Goal: Task Accomplishment & Management: Manage account settings

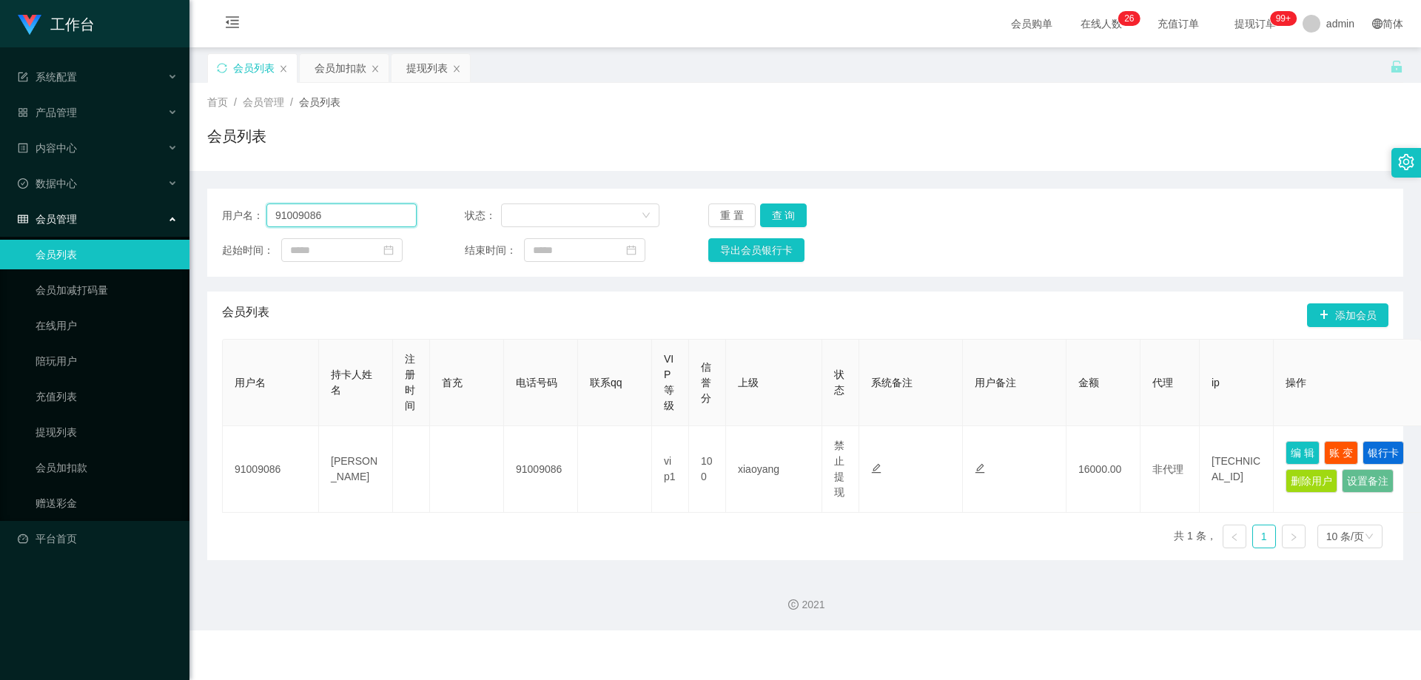
drag, startPoint x: 357, startPoint y: 215, endPoint x: 138, endPoint y: 215, distance: 219.1
click at [138, 215] on section "工作台 系统配置 产品管理 内容中心 数据中心 会员管理 会员列表 会员加减打码量 在线用户 陪玩用户 充值列表 提现列表 会员加扣款 赠送彩金 平台首页 保…" at bounding box center [710, 315] width 1421 height 631
paste input "Elvistneh"
type input "Elvistneh"
click at [764, 215] on button "查 询" at bounding box center [783, 216] width 47 height 24
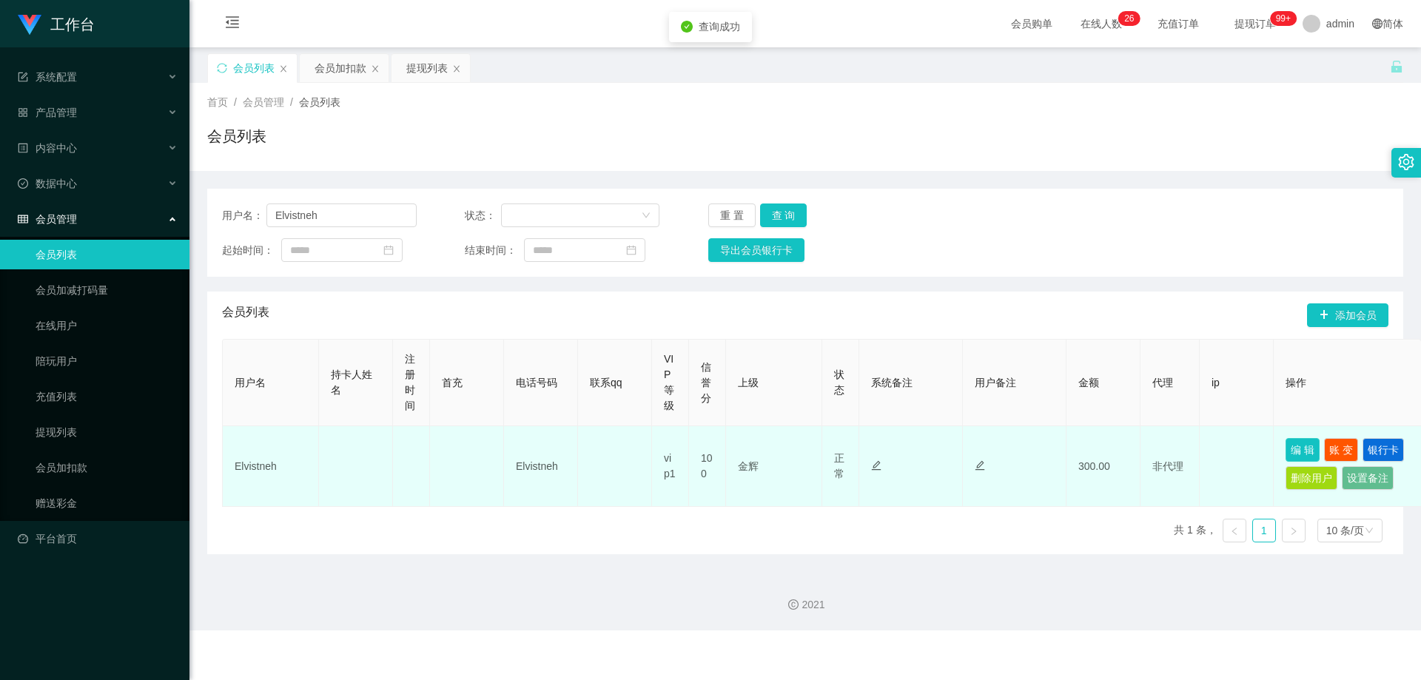
click at [764, 449] on button "编 辑" at bounding box center [1303, 450] width 34 height 24
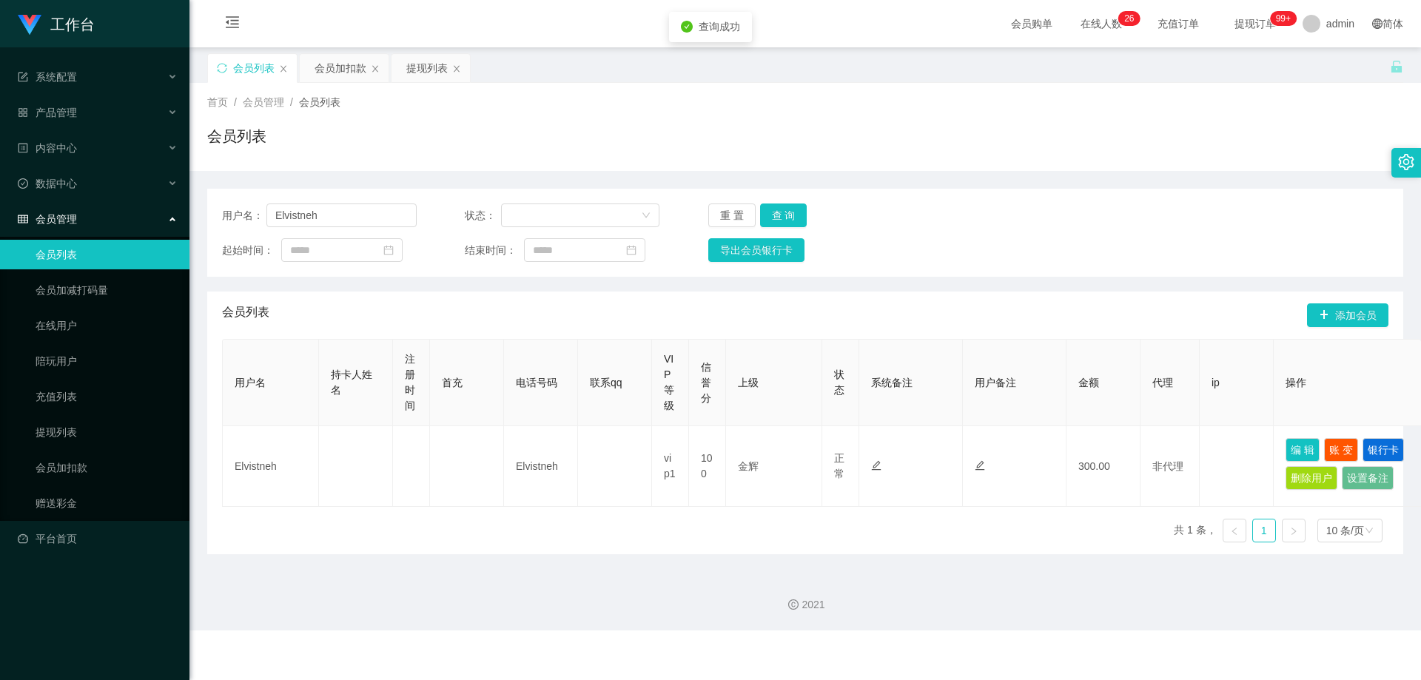
type input "Elvistneh"
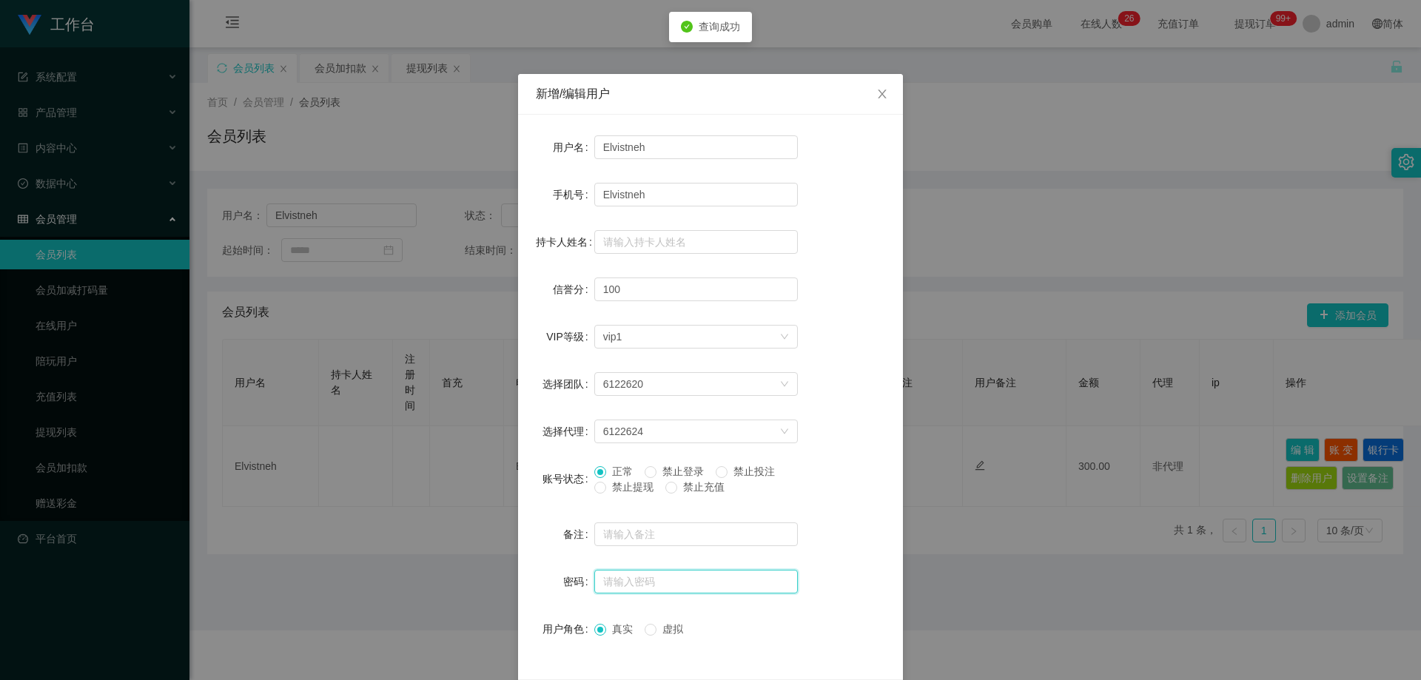
click at [666, 577] on input "text" at bounding box center [696, 582] width 204 height 24
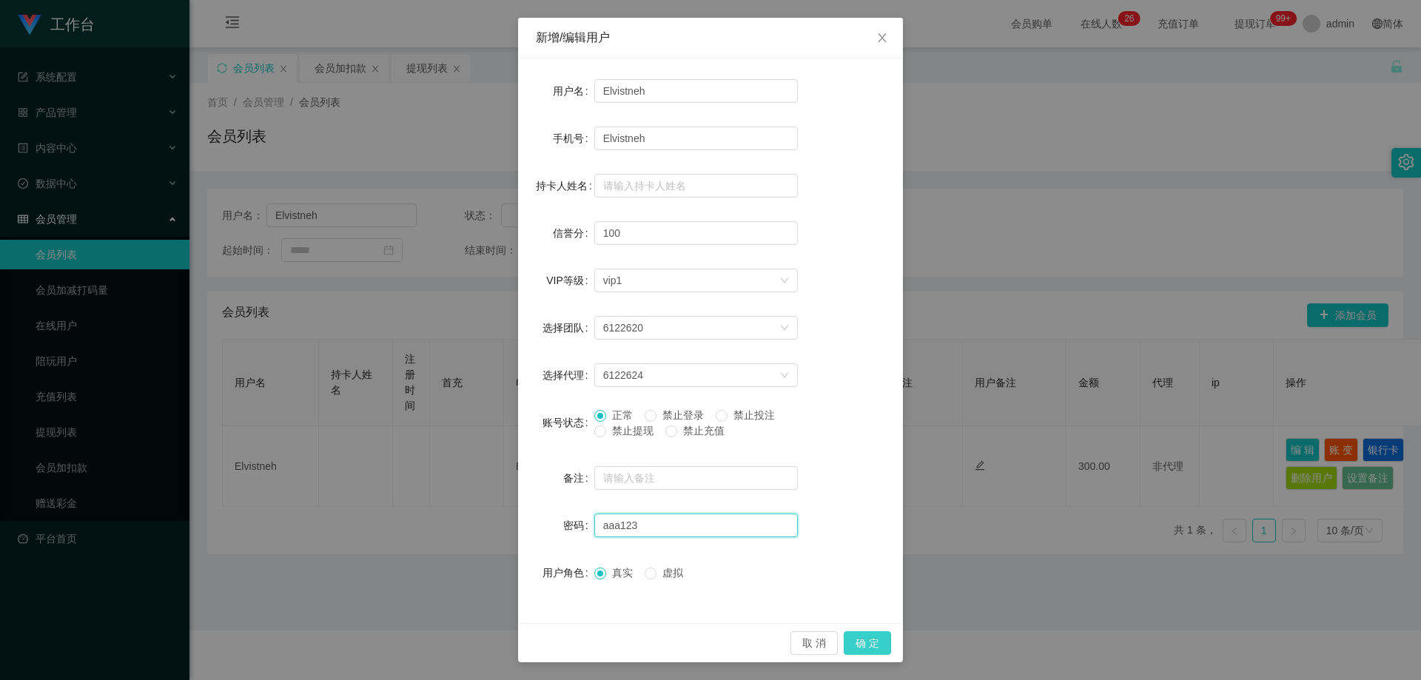
type input "aaa123"
click at [764, 642] on button "确 定" at bounding box center [867, 643] width 47 height 24
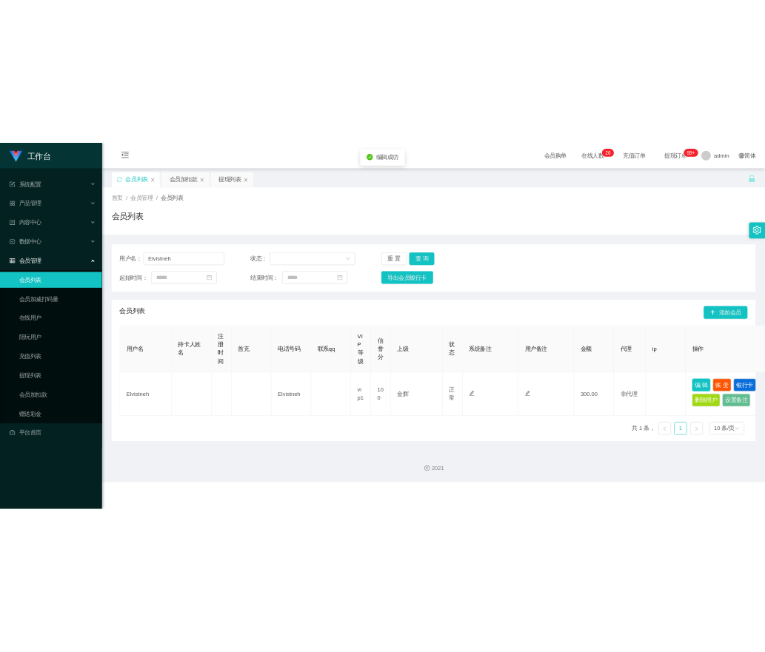
scroll to position [0, 0]
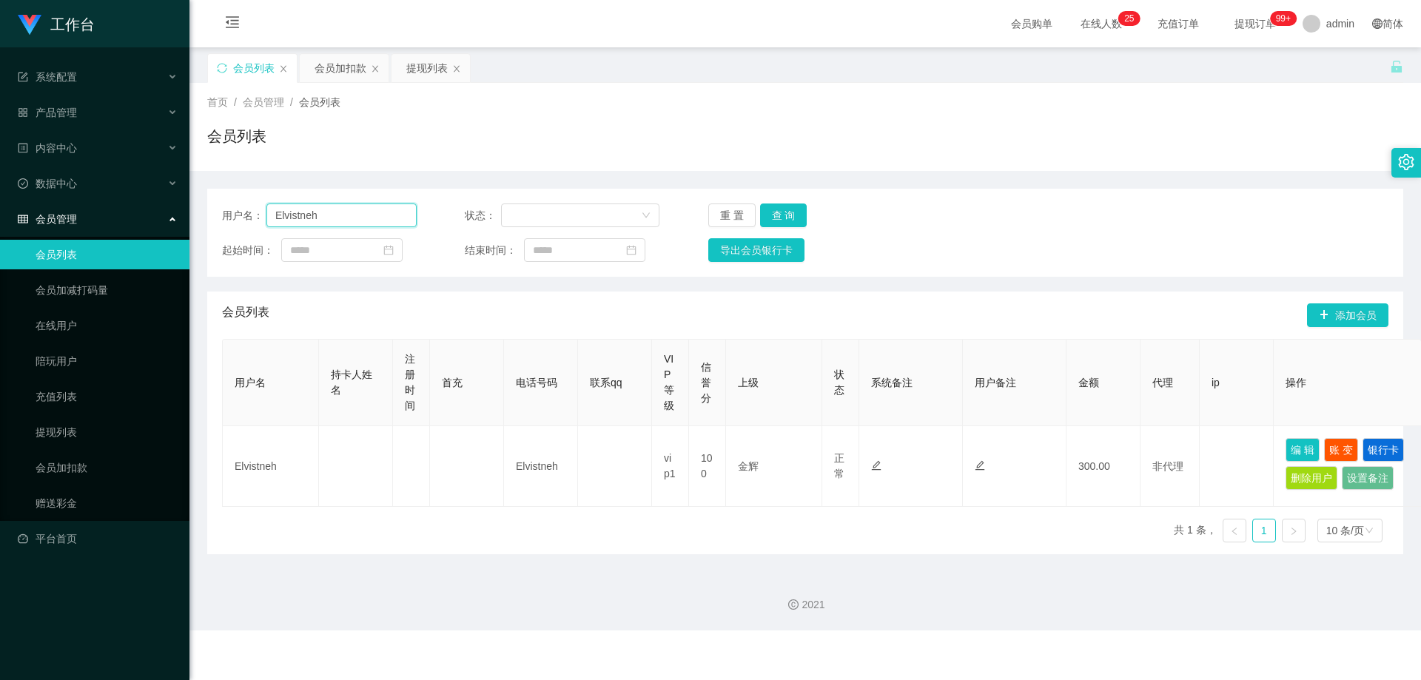
drag, startPoint x: 348, startPoint y: 207, endPoint x: 157, endPoint y: 216, distance: 191.2
click at [157, 216] on section "工作台 系统配置 产品管理 内容中心 数据中心 会员管理 会员列表 会员加减打码量 在线用户 陪玩用户 充值列表 提现列表 会员加扣款 赠送彩金 平台首页 保…" at bounding box center [710, 315] width 1421 height 631
paste input "Liew98"
type input "Liew98"
click at [764, 212] on button "查 询" at bounding box center [783, 216] width 47 height 24
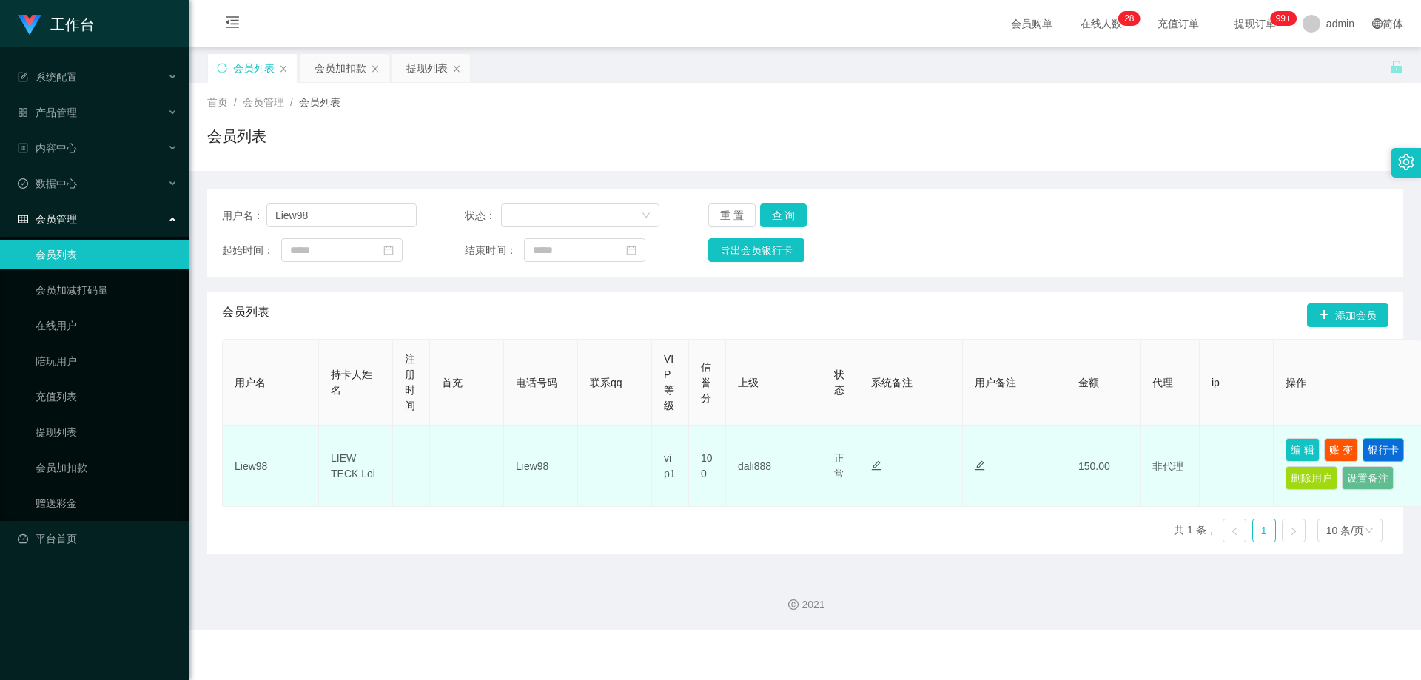
click at [764, 451] on button "银行卡" at bounding box center [1383, 450] width 41 height 24
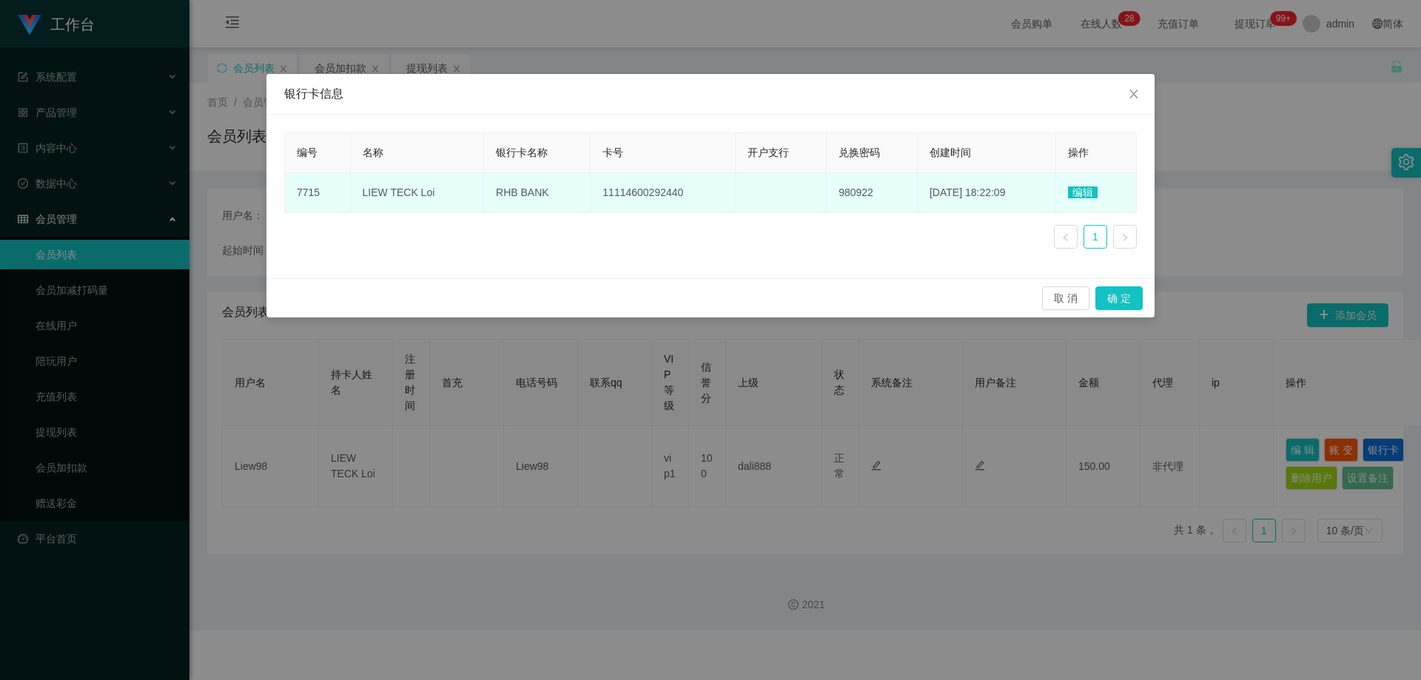
click at [764, 193] on span "编辑" at bounding box center [1083, 193] width 30 height 12
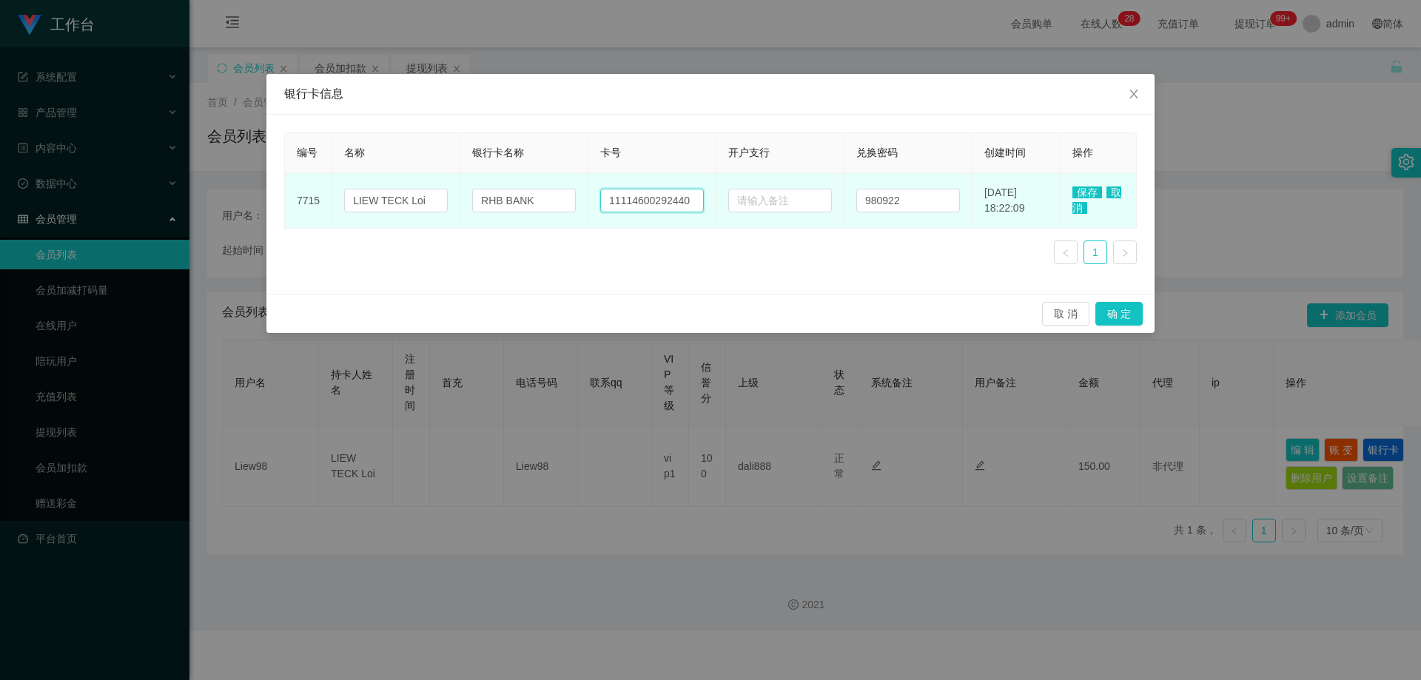
click at [685, 202] on input "11114600292440" at bounding box center [652, 201] width 104 height 24
paste input "8397457"
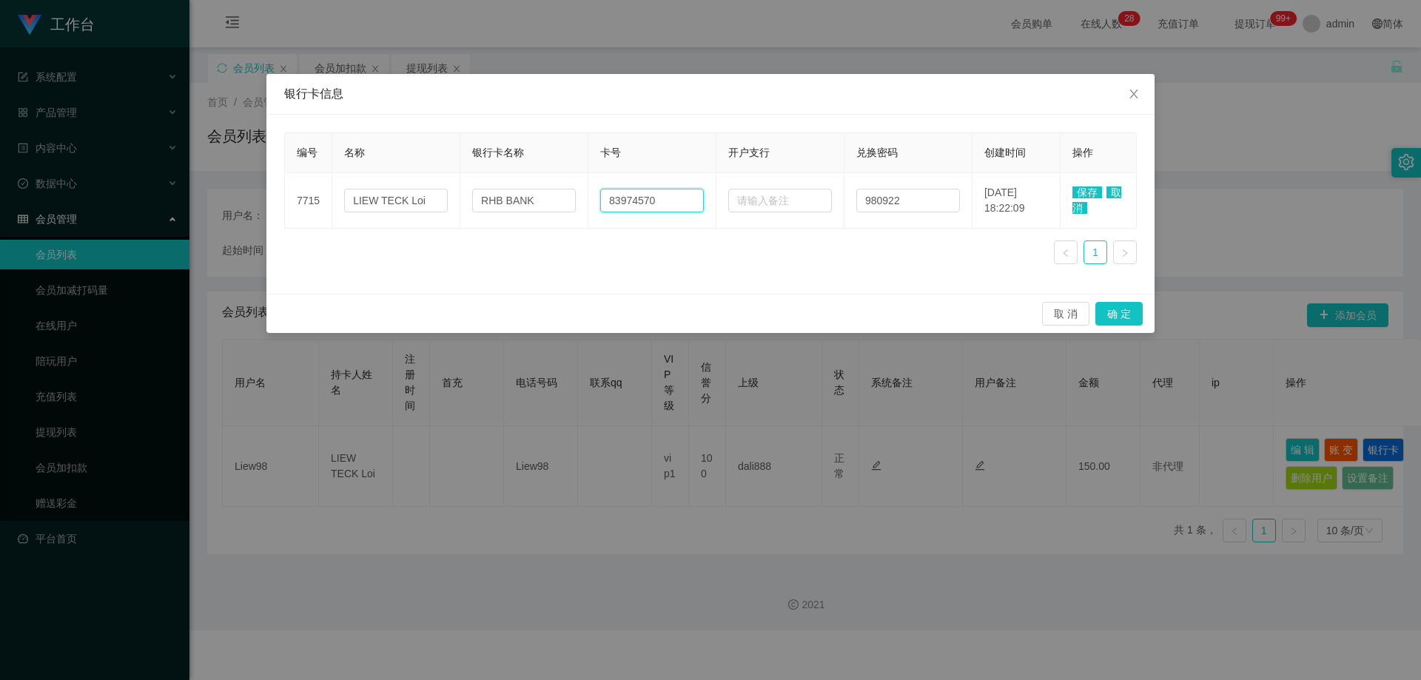
type input "83974570"
click at [764, 193] on span "保存" at bounding box center [1088, 193] width 30 height 12
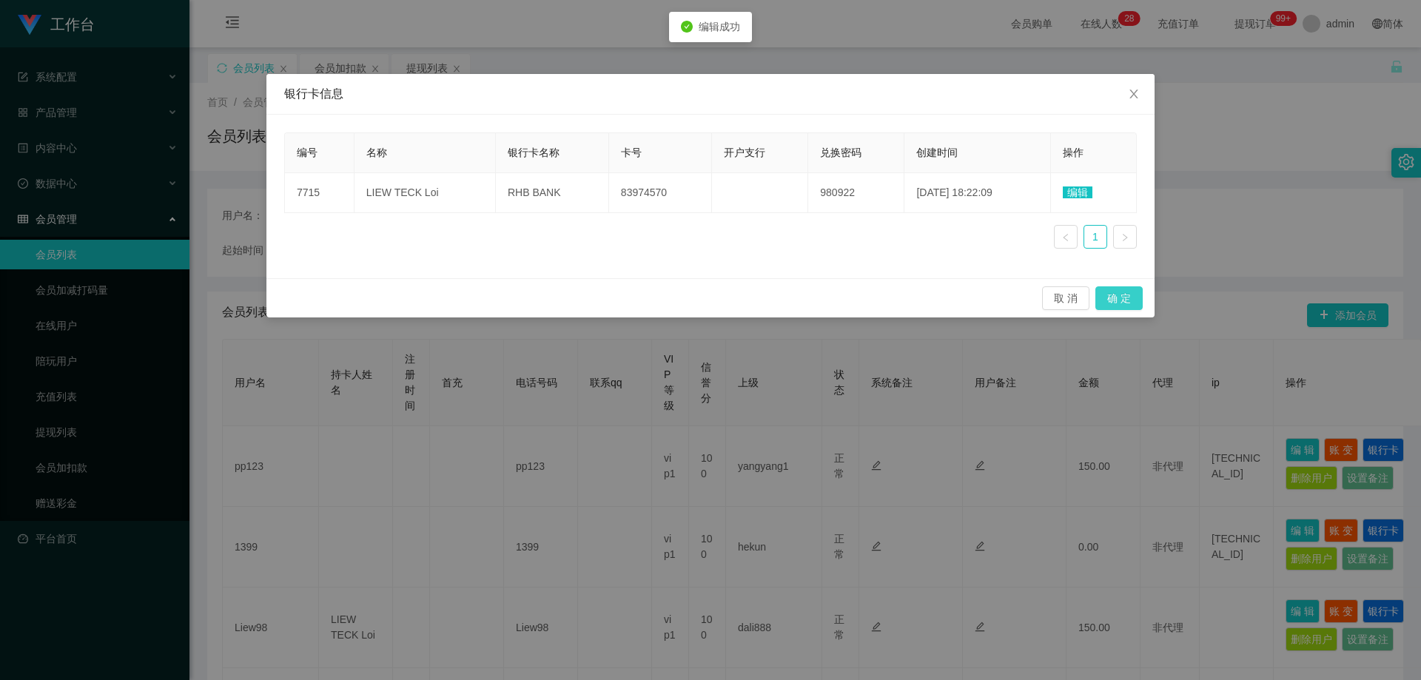
click at [764, 302] on button "确 定" at bounding box center [1118, 298] width 47 height 24
